Goal: Use online tool/utility: Utilize a website feature to perform a specific function

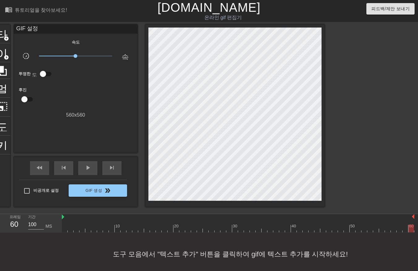
scroll to position [4, 0]
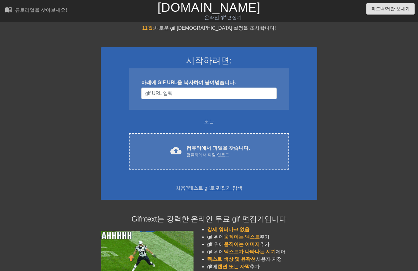
scroll to position [4, 0]
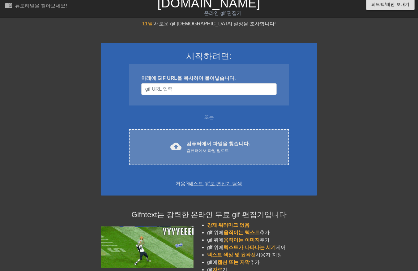
click at [194, 146] on font "컴퓨터에서 파일을 찾습니다." at bounding box center [217, 143] width 63 height 5
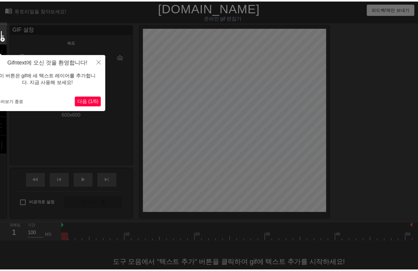
scroll to position [15, 0]
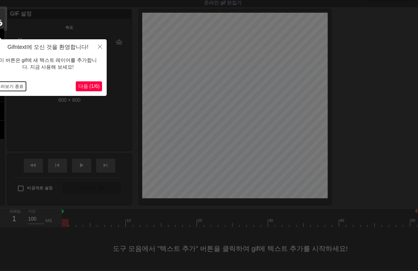
click at [13, 90] on button "둘러보기 종료" at bounding box center [10, 86] width 32 height 9
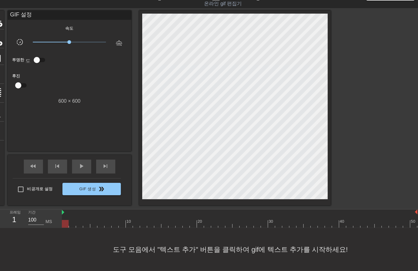
drag, startPoint x: 66, startPoint y: 223, endPoint x: 0, endPoint y: 262, distance: 76.8
click at [0, 263] on html "menu_book 튜토리얼을 찾아보세요! [DOMAIN_NAME] 온라인 gif 편집기 피드백/제안 보내기 타이틀 add_circle 이미지 …" at bounding box center [209, 128] width 418 height 285
click at [72, 221] on div at bounding box center [240, 224] width 356 height 8
click at [79, 222] on div at bounding box center [240, 224] width 356 height 8
click at [85, 222] on div at bounding box center [240, 224] width 356 height 8
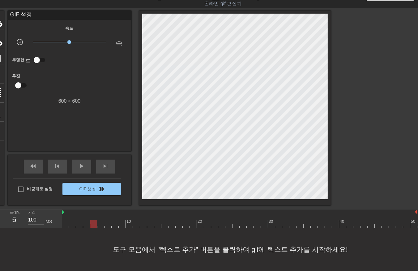
click at [93, 223] on div at bounding box center [240, 224] width 356 height 8
click at [100, 222] on div at bounding box center [240, 224] width 356 height 8
click at [106, 221] on div at bounding box center [240, 224] width 356 height 8
click at [114, 224] on div at bounding box center [240, 224] width 356 height 8
click at [120, 221] on div at bounding box center [240, 224] width 356 height 8
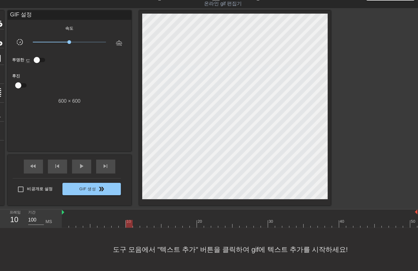
click at [127, 223] on div at bounding box center [240, 224] width 356 height 8
click at [135, 223] on div at bounding box center [240, 224] width 356 height 8
click at [142, 222] on div at bounding box center [240, 224] width 356 height 8
click at [149, 223] on div at bounding box center [240, 224] width 356 height 8
click at [155, 223] on div at bounding box center [240, 224] width 356 height 8
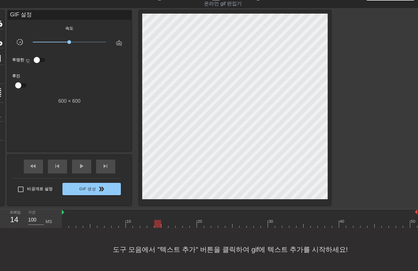
click at [163, 222] on div at bounding box center [240, 224] width 356 height 8
click at [171, 223] on div at bounding box center [240, 224] width 356 height 8
click at [178, 223] on div at bounding box center [240, 224] width 356 height 8
click at [185, 221] on div at bounding box center [240, 224] width 356 height 8
click at [192, 221] on div at bounding box center [240, 224] width 356 height 8
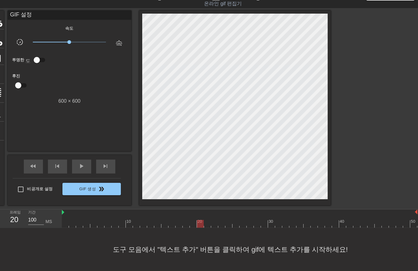
drag, startPoint x: 197, startPoint y: 223, endPoint x: 204, endPoint y: 224, distance: 6.9
click at [198, 223] on div at bounding box center [240, 224] width 356 height 8
click at [207, 223] on div at bounding box center [240, 224] width 356 height 8
click at [213, 223] on div at bounding box center [240, 224] width 356 height 8
click at [220, 222] on div at bounding box center [240, 224] width 356 height 8
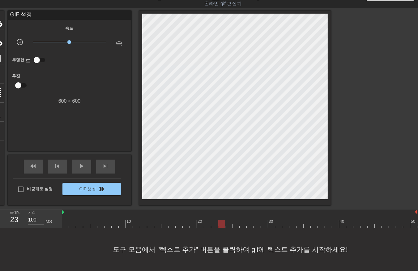
click at [228, 222] on div at bounding box center [240, 224] width 356 height 8
click at [234, 223] on div at bounding box center [240, 224] width 356 height 8
click at [241, 223] on div at bounding box center [240, 224] width 356 height 8
click at [248, 223] on div at bounding box center [240, 224] width 356 height 8
drag, startPoint x: 256, startPoint y: 221, endPoint x: 261, endPoint y: 224, distance: 5.7
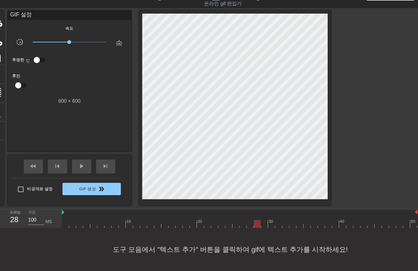
click at [256, 223] on div at bounding box center [240, 224] width 356 height 8
click at [262, 223] on div at bounding box center [240, 224] width 356 height 8
click at [270, 223] on div at bounding box center [240, 224] width 356 height 8
click at [276, 223] on div at bounding box center [240, 224] width 356 height 8
click at [283, 222] on div at bounding box center [240, 224] width 356 height 8
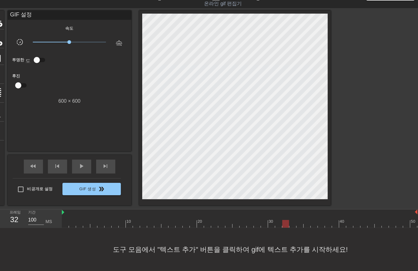
click at [291, 220] on div at bounding box center [240, 224] width 356 height 8
click at [299, 223] on div at bounding box center [240, 224] width 356 height 8
click at [305, 222] on div at bounding box center [240, 224] width 356 height 8
click at [311, 223] on div at bounding box center [240, 224] width 356 height 8
click at [319, 224] on div at bounding box center [240, 224] width 356 height 8
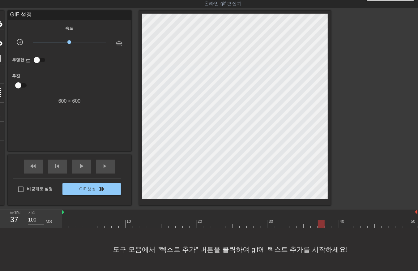
click at [326, 220] on div at bounding box center [240, 224] width 356 height 8
click at [335, 221] on div at bounding box center [240, 224] width 356 height 8
click at [341, 223] on div at bounding box center [240, 224] width 356 height 8
click at [348, 221] on div at bounding box center [240, 224] width 356 height 8
drag, startPoint x: 356, startPoint y: 220, endPoint x: 360, endPoint y: 226, distance: 6.5
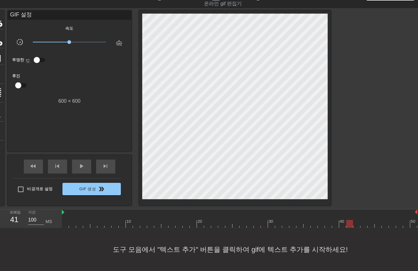
click at [356, 221] on div at bounding box center [240, 224] width 356 height 8
drag, startPoint x: 363, startPoint y: 220, endPoint x: 369, endPoint y: 223, distance: 6.8
click at [364, 222] on div at bounding box center [240, 224] width 356 height 8
drag, startPoint x: 370, startPoint y: 220, endPoint x: 374, endPoint y: 221, distance: 4.1
click at [370, 221] on div at bounding box center [240, 224] width 356 height 8
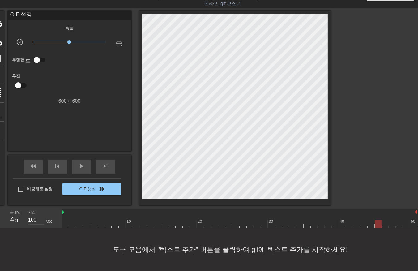
drag, startPoint x: 375, startPoint y: 220, endPoint x: 386, endPoint y: 223, distance: 10.9
click at [376, 221] on div at bounding box center [240, 224] width 356 height 8
click at [385, 222] on div at bounding box center [240, 224] width 356 height 8
click at [393, 223] on div at bounding box center [240, 224] width 356 height 8
click at [398, 223] on div at bounding box center [240, 224] width 356 height 8
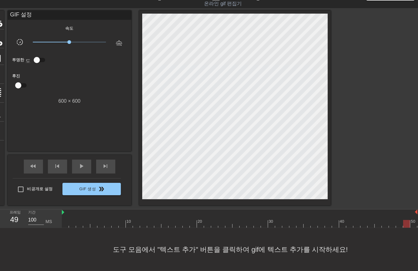
click at [405, 221] on div at bounding box center [240, 224] width 356 height 8
click at [412, 220] on div at bounding box center [240, 224] width 356 height 8
